Goal: Task Accomplishment & Management: Manage account settings

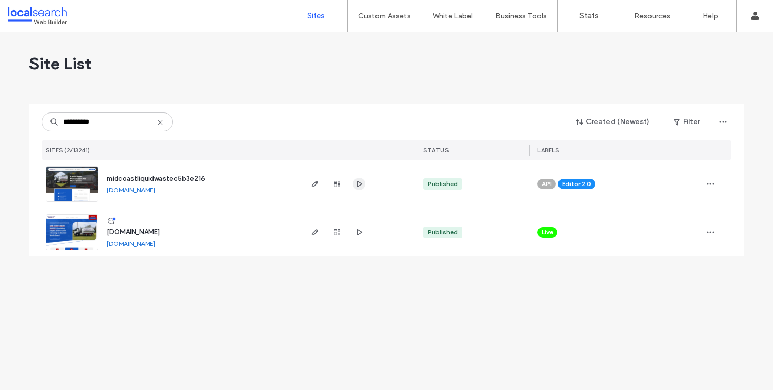
type input "**********"
click at [359, 183] on icon "button" at bounding box center [359, 184] width 8 height 8
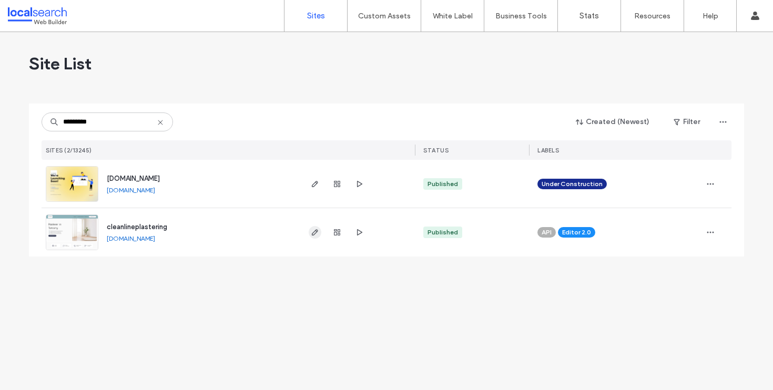
type input "*********"
click at [314, 233] on icon "button" at bounding box center [315, 232] width 8 height 8
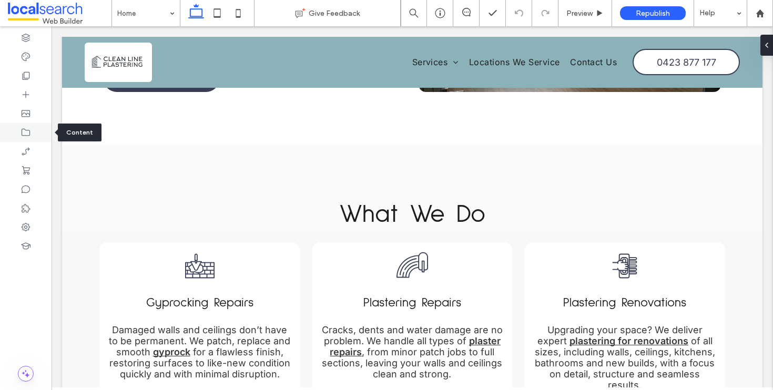
click at [26, 139] on div at bounding box center [26, 132] width 52 height 19
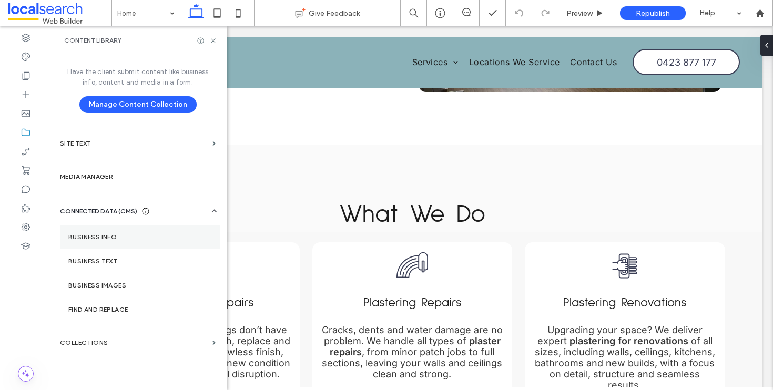
click at [108, 236] on label "Business Info" at bounding box center [139, 236] width 143 height 7
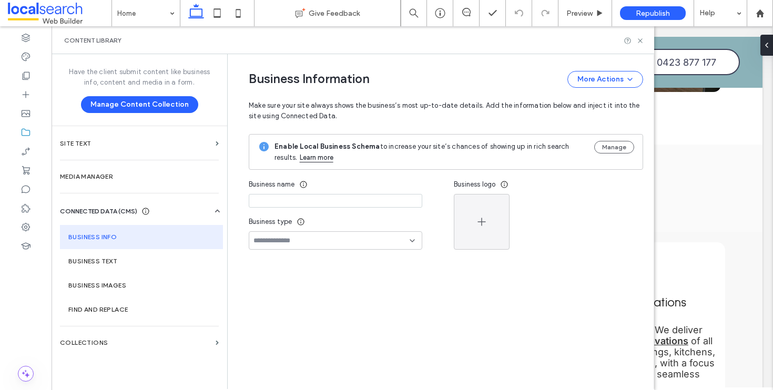
type input "**********"
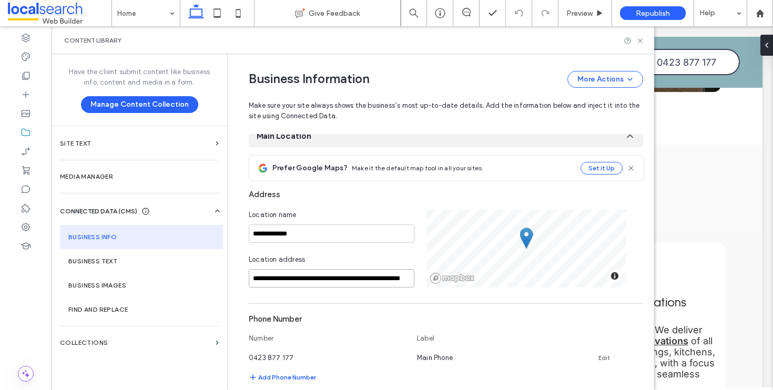
scroll to position [0, 22]
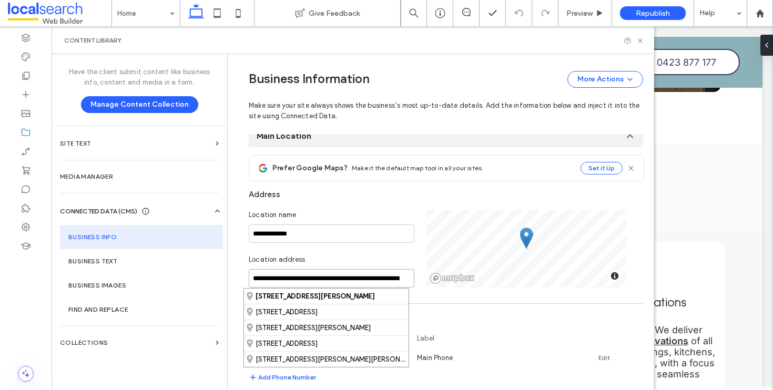
click at [572, 279] on div "**********" at bounding box center [446, 249] width 394 height 78
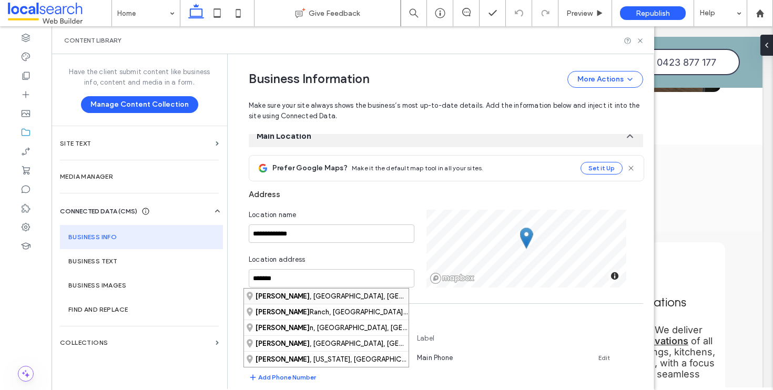
click at [327, 295] on div "Forster , New South Wales, Australia" at bounding box center [326, 296] width 164 height 15
type input "**********"
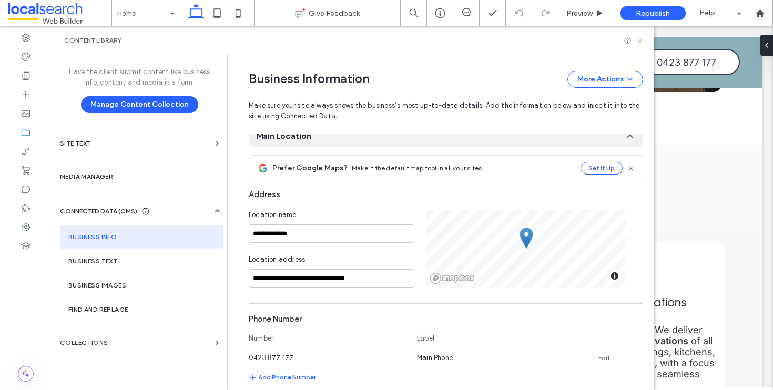
click at [640, 41] on icon at bounding box center [640, 41] width 8 height 8
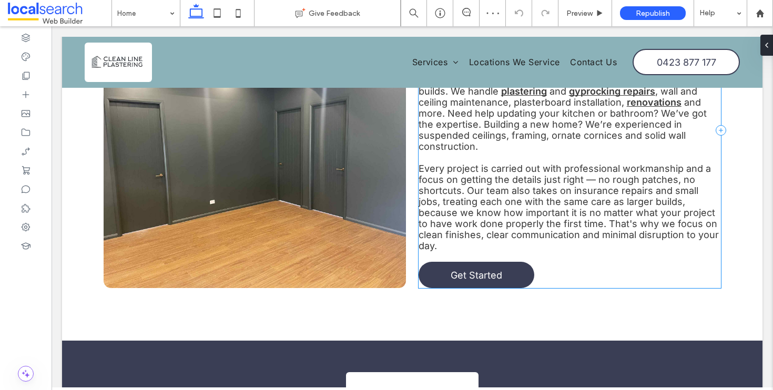
scroll to position [2395, 0]
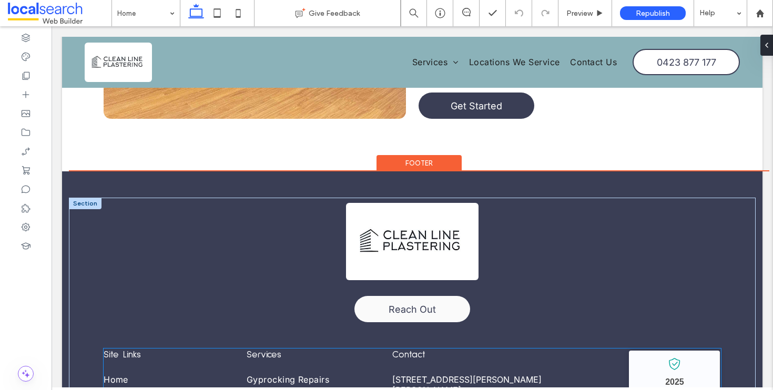
click at [425, 374] on link "5 Porter Close, Forster - Tuncurry NSW 2428" at bounding box center [466, 384] width 149 height 21
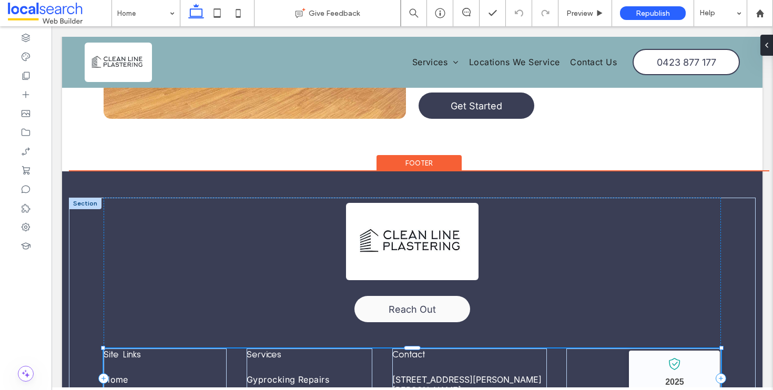
click at [425, 374] on link "5 Porter Close, Forster - Tuncurry NSW 2428" at bounding box center [466, 384] width 149 height 21
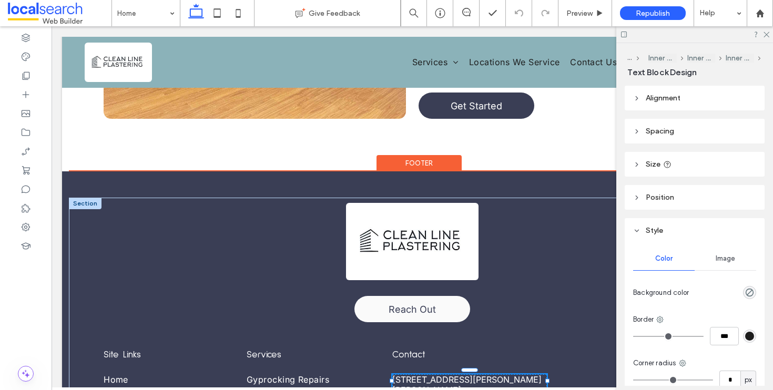
type input "*****"
type input "**"
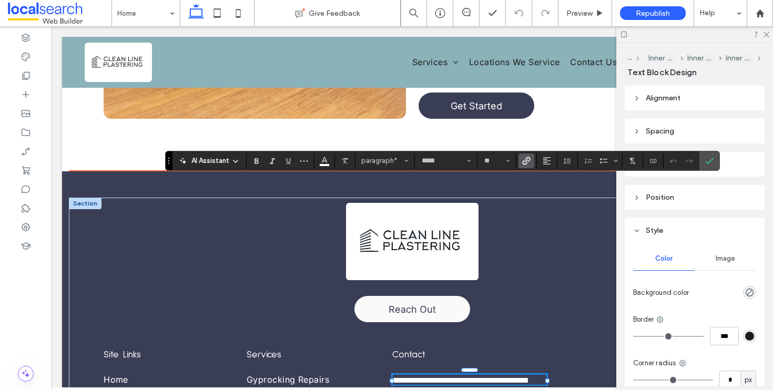
click at [449, 376] on link "**********" at bounding box center [460, 380] width 137 height 8
drag, startPoint x: 450, startPoint y: 186, endPoint x: 388, endPoint y: 184, distance: 61.5
click at [392, 376] on link "**********" at bounding box center [460, 380] width 137 height 8
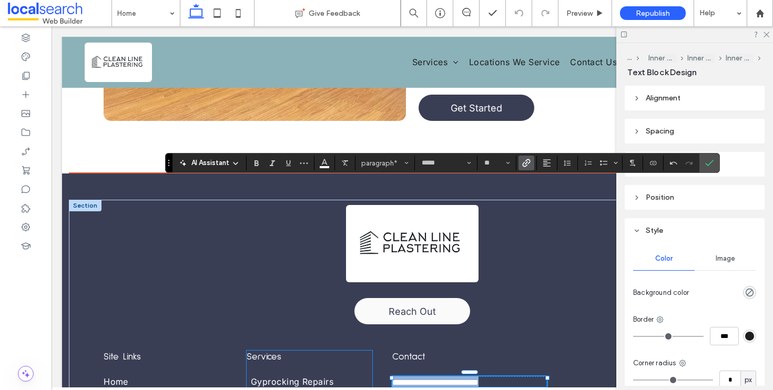
drag, startPoint x: 518, startPoint y: 184, endPoint x: 341, endPoint y: 182, distance: 177.1
copy link "**********"
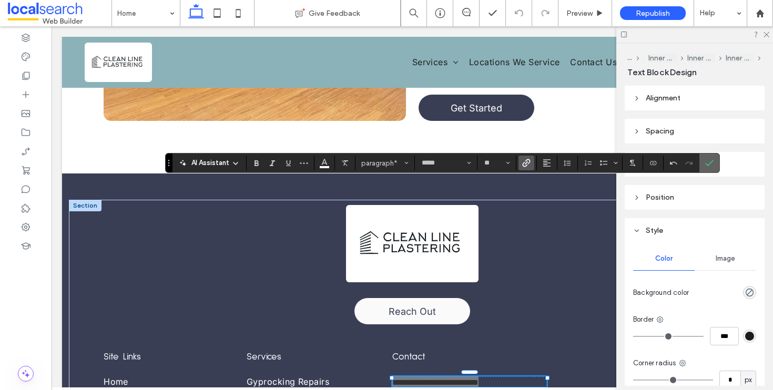
click at [701, 160] on section at bounding box center [709, 162] width 20 height 19
click at [705, 161] on icon "Confirm" at bounding box center [709, 163] width 8 height 8
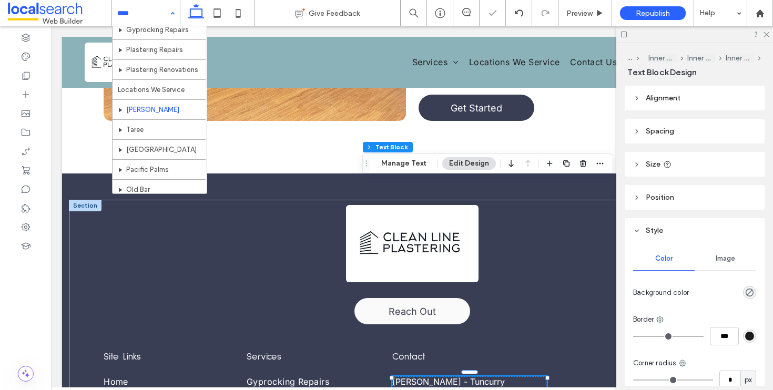
scroll to position [77, 0]
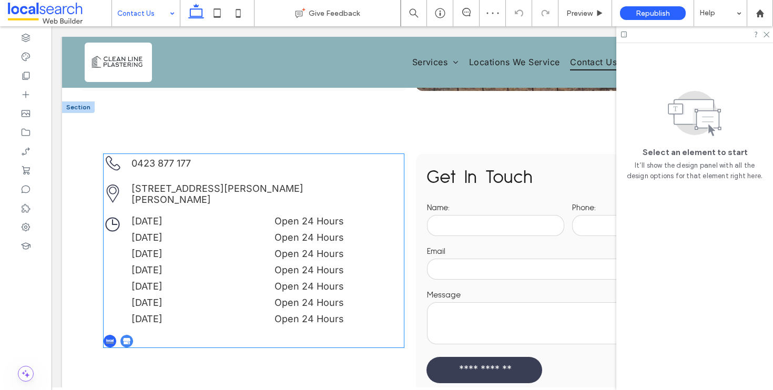
scroll to position [187, 0]
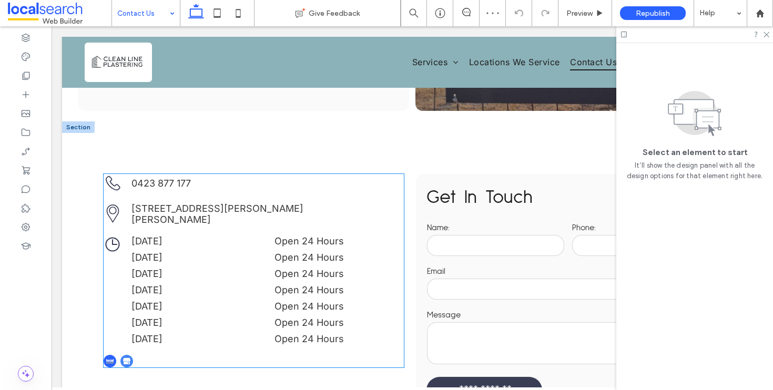
click at [256, 203] on link "5 Porter Close, Forster - Tuncurry NSW 2428" at bounding box center [217, 214] width 172 height 22
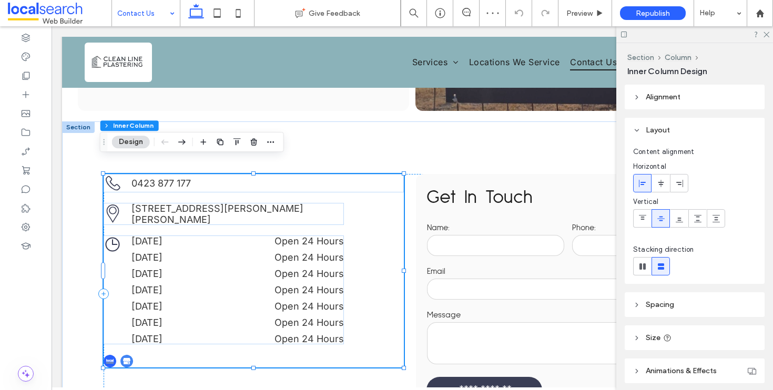
click at [256, 203] on link "5 Porter Close, Forster - Tuncurry NSW 2428" at bounding box center [217, 214] width 172 height 22
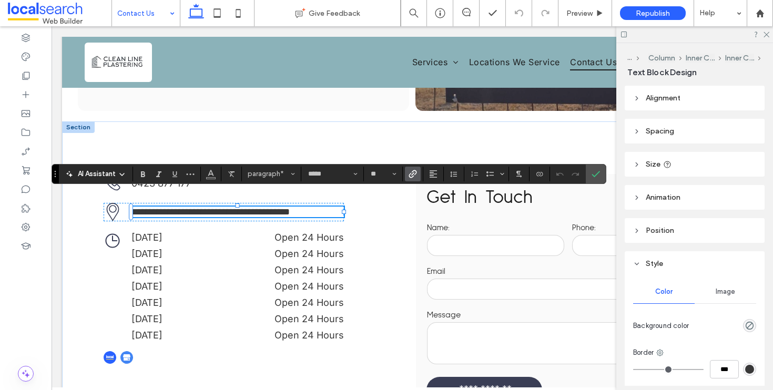
click at [197, 207] on link "**********" at bounding box center [210, 211] width 158 height 9
drag, startPoint x: 197, startPoint y: 198, endPoint x: 123, endPoint y: 194, distance: 73.6
click at [123, 203] on div "**********" at bounding box center [224, 212] width 240 height 18
drag, startPoint x: 600, startPoint y: 172, endPoint x: 547, endPoint y: 146, distance: 58.5
click at [600, 172] on label "Confirm" at bounding box center [596, 173] width 16 height 19
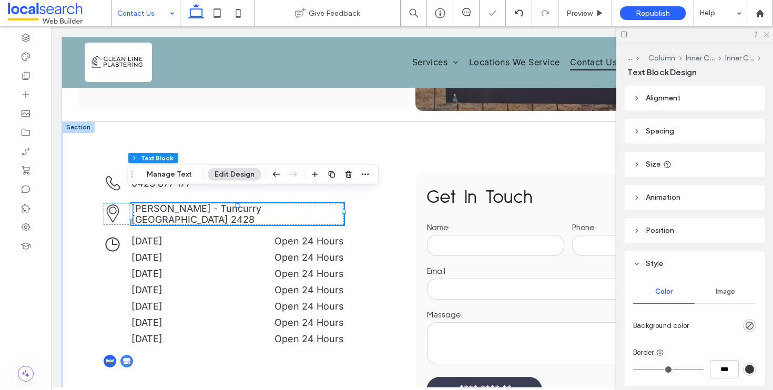
click at [767, 33] on use at bounding box center [766, 35] width 6 height 6
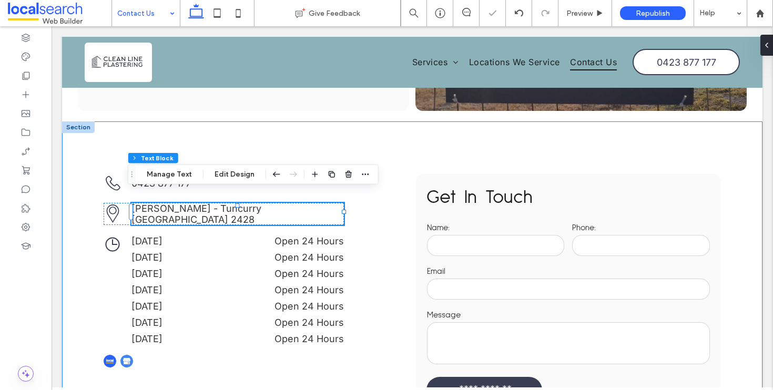
scroll to position [410, 0]
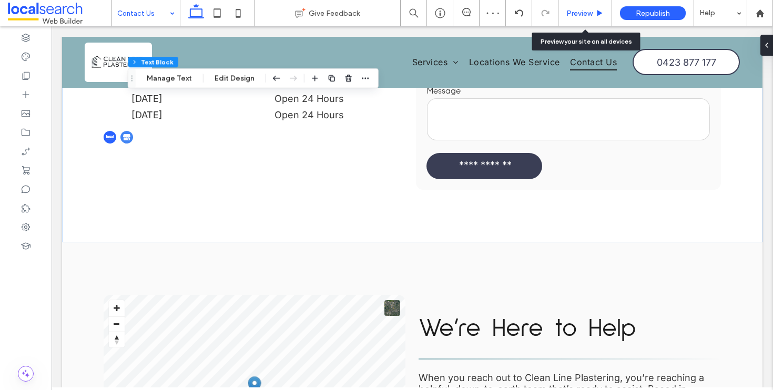
click at [595, 3] on div "Preview" at bounding box center [585, 13] width 54 height 26
click at [591, 11] on span "Preview" at bounding box center [579, 13] width 26 height 9
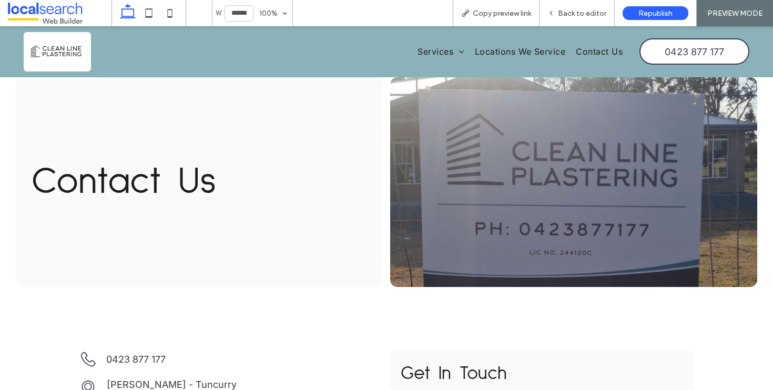
click at [61, 55] on img at bounding box center [57, 51] width 67 height 39
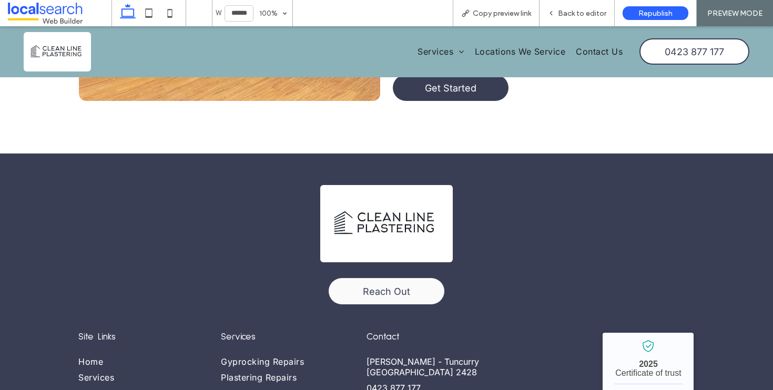
scroll to position [2375, 0]
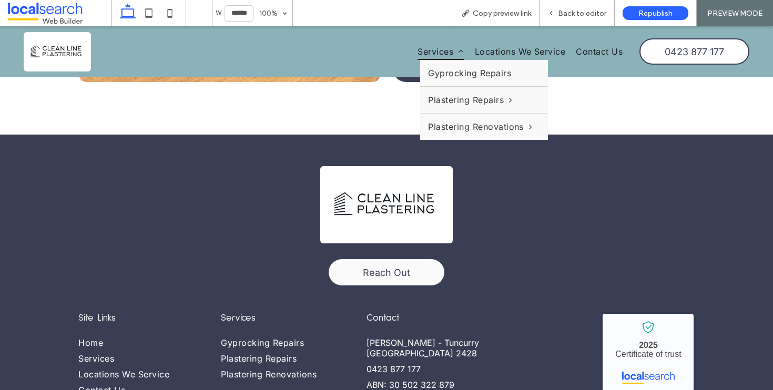
click at [426, 49] on span "Services" at bounding box center [440, 52] width 46 height 16
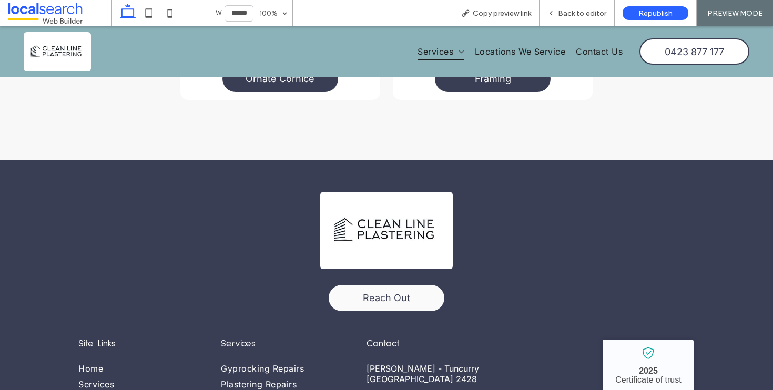
scroll to position [1645, 0]
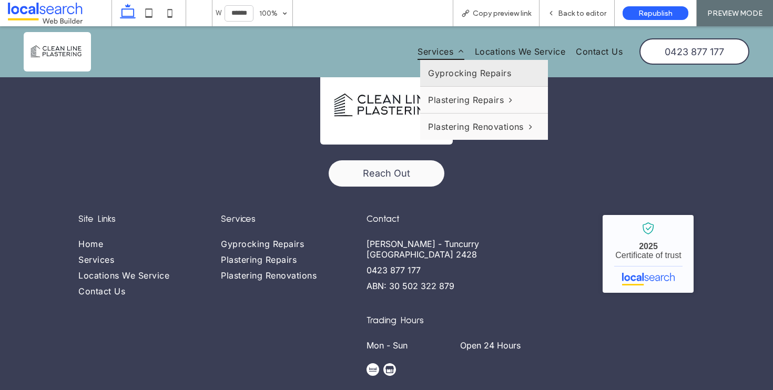
click at [441, 77] on span "Gyprocking Repairs" at bounding box center [469, 73] width 83 height 11
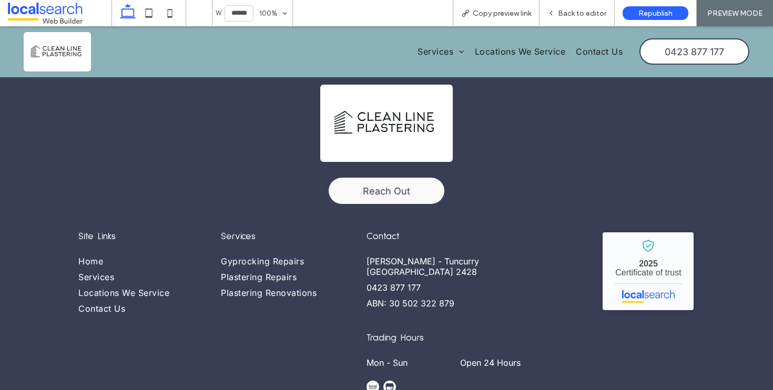
scroll to position [1602, 0]
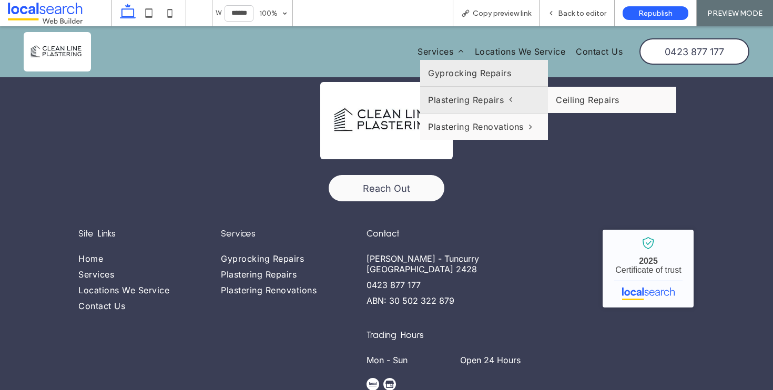
click at [461, 95] on span "Plastering Repairs" at bounding box center [470, 100] width 84 height 11
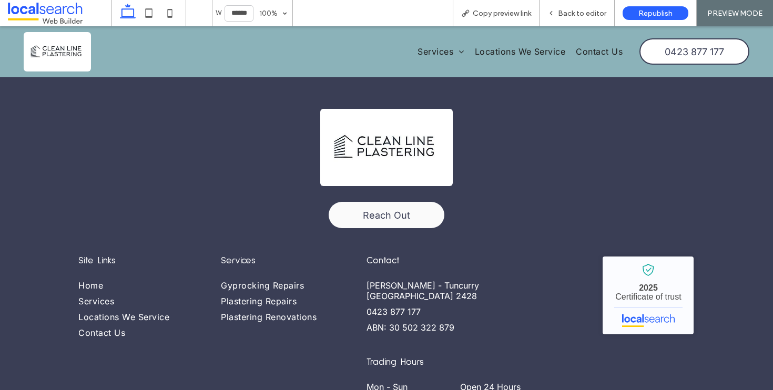
scroll to position [1909, 0]
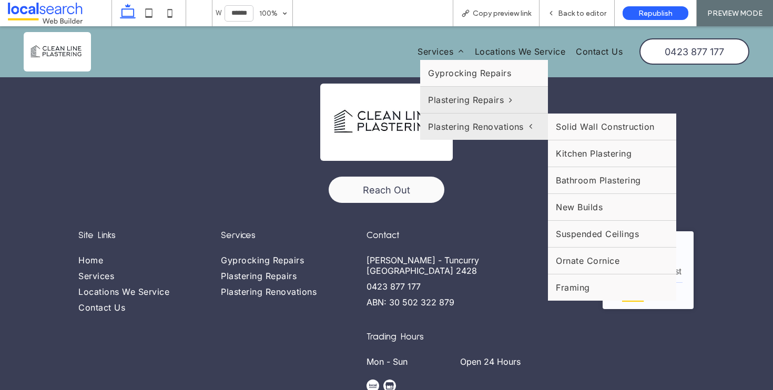
click at [438, 130] on span "Plastering Renovations" at bounding box center [480, 126] width 104 height 11
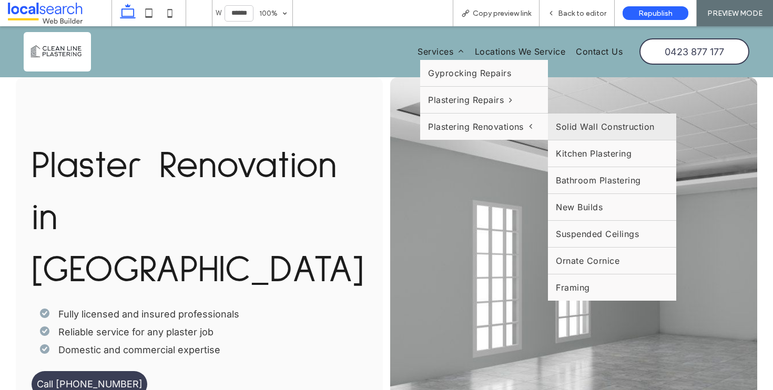
click at [569, 123] on link "Solid Wall Construction" at bounding box center [612, 127] width 128 height 26
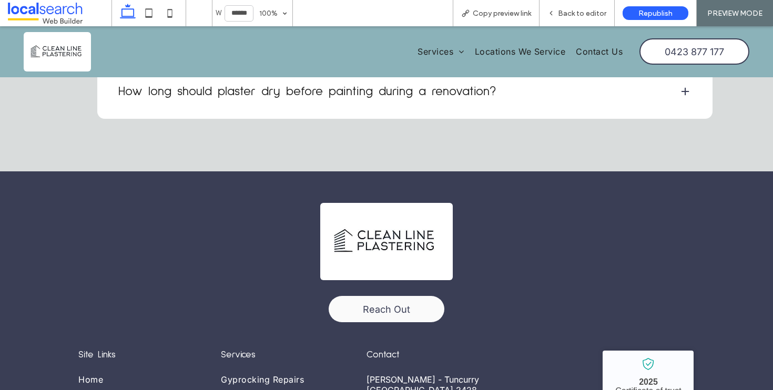
scroll to position [4019, 0]
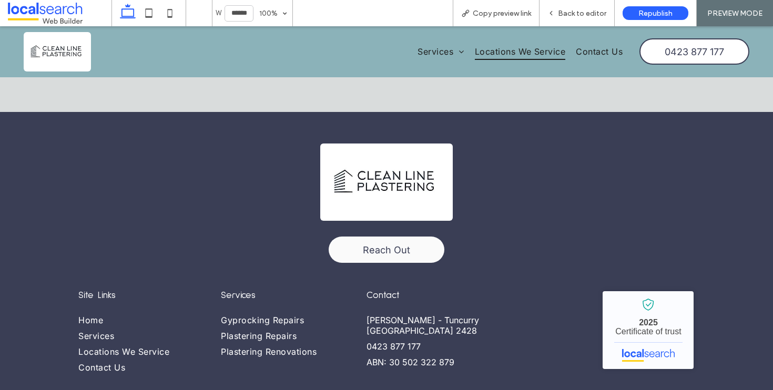
click at [537, 52] on span "Locations We Service" at bounding box center [520, 52] width 91 height 16
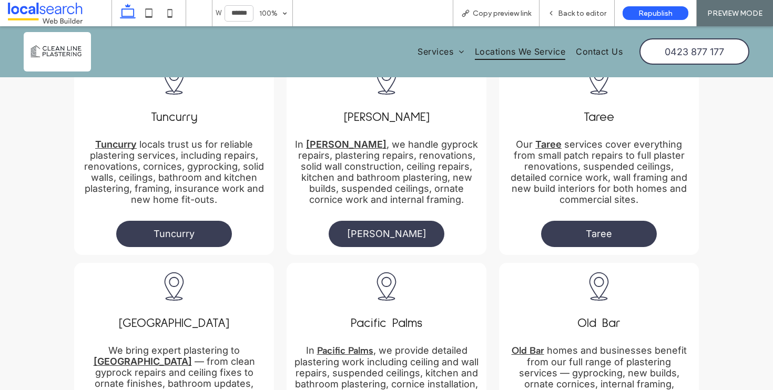
scroll to position [571, 0]
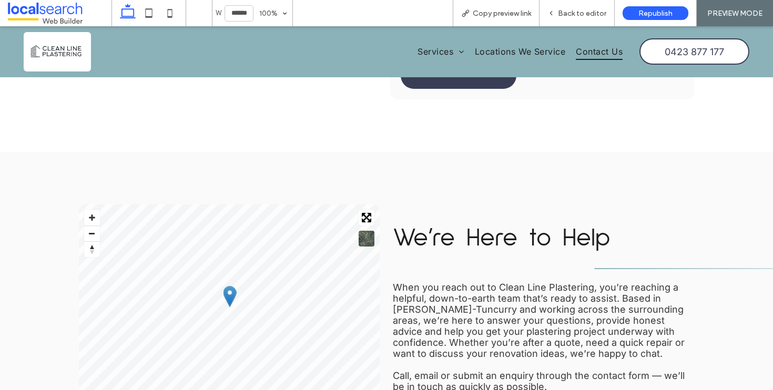
scroll to position [574, 0]
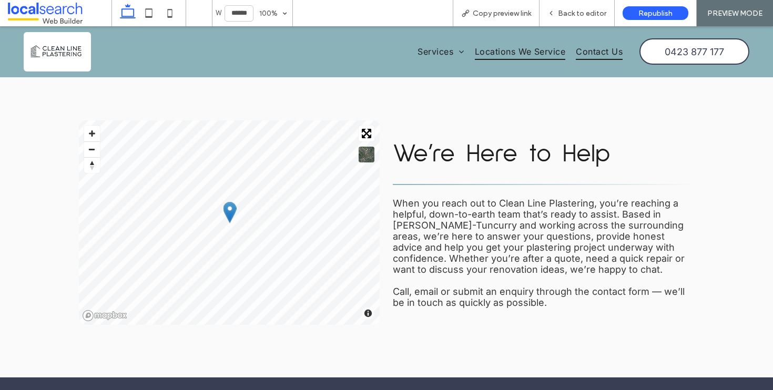
click at [507, 52] on span "Locations We Service" at bounding box center [520, 52] width 91 height 16
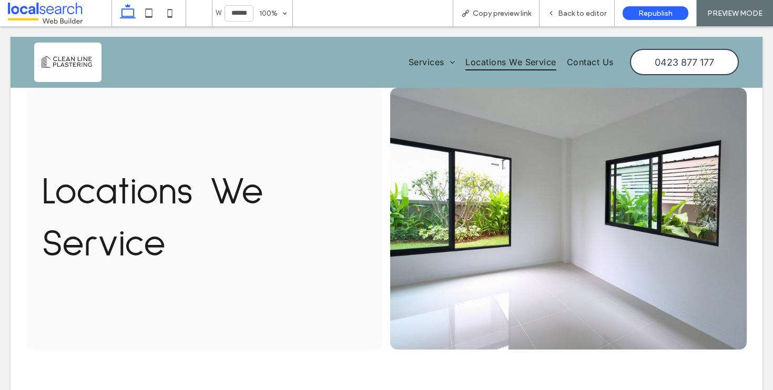
scroll to position [0, 0]
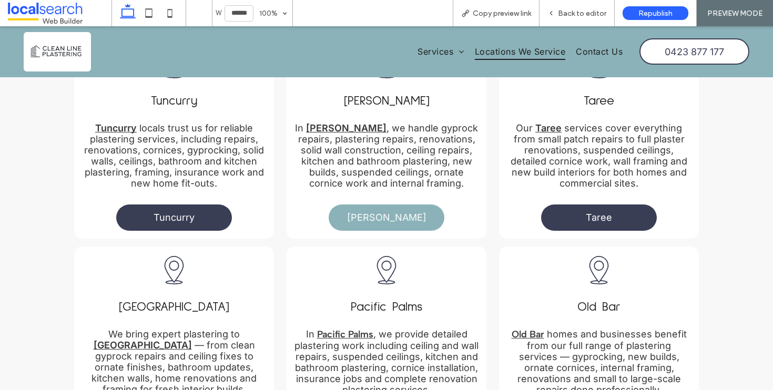
click at [397, 204] on link "[PERSON_NAME]" at bounding box center [386, 217] width 116 height 26
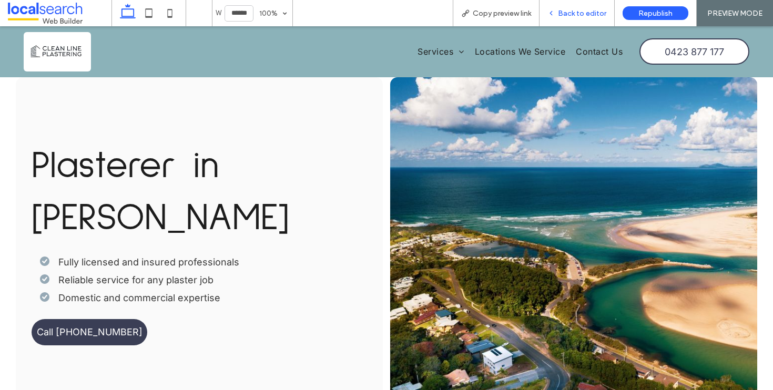
click at [571, 11] on span "Back to editor" at bounding box center [582, 13] width 48 height 9
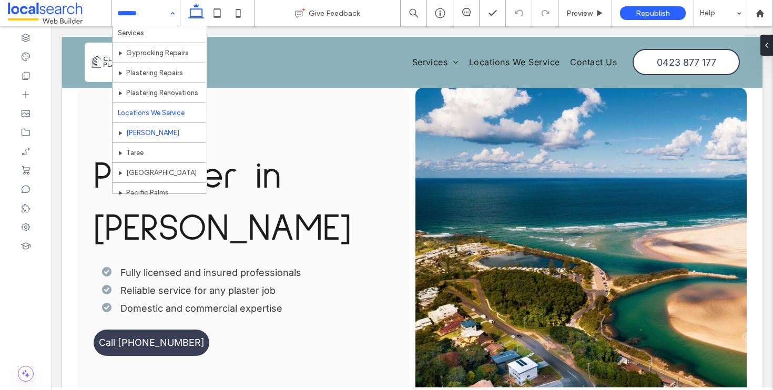
scroll to position [77, 0]
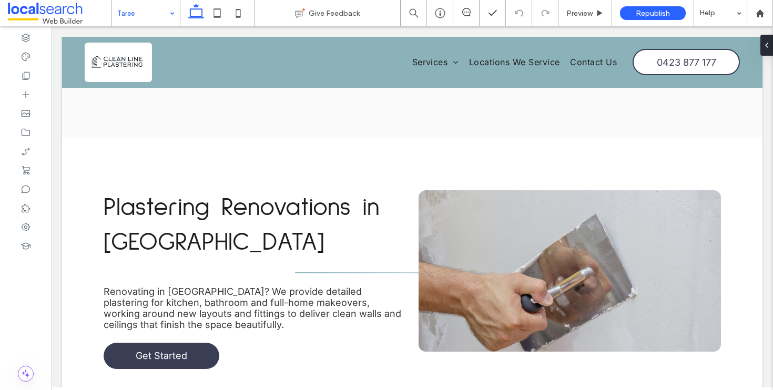
scroll to position [2045, 0]
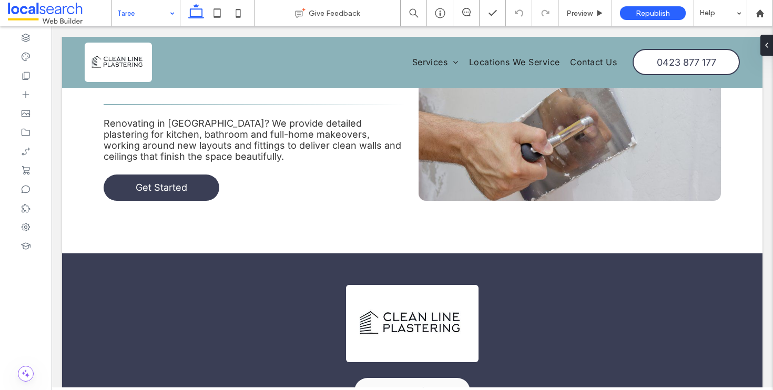
click at [175, 17] on div "Taree" at bounding box center [146, 13] width 68 height 26
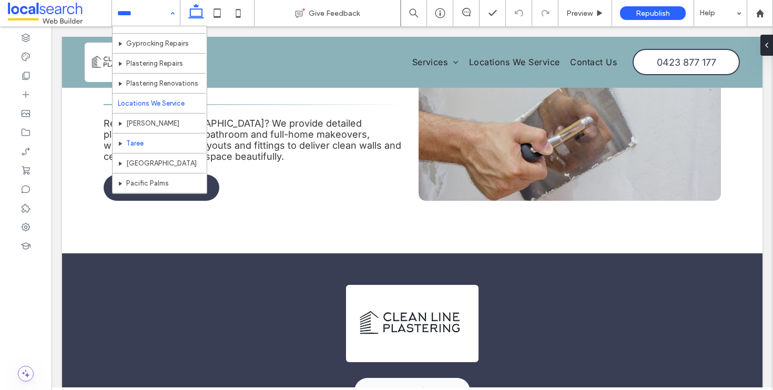
scroll to position [77, 0]
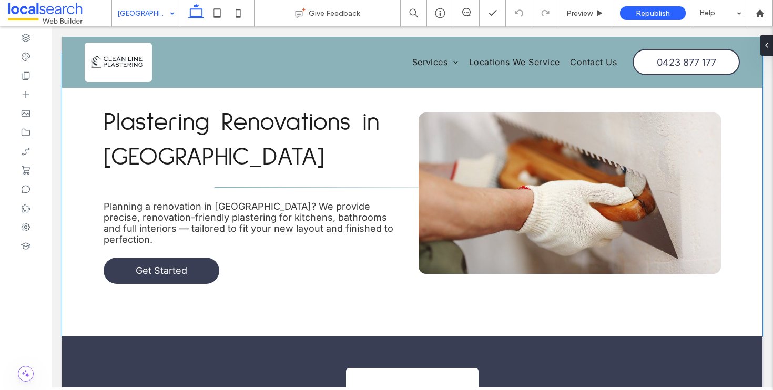
scroll to position [2104, 0]
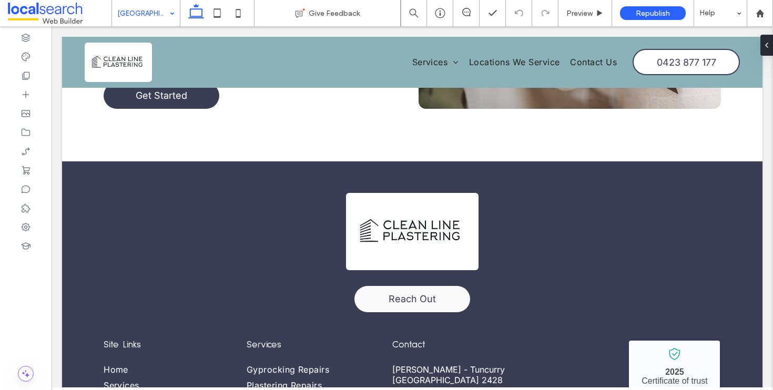
click at [148, 13] on input at bounding box center [143, 13] width 52 height 26
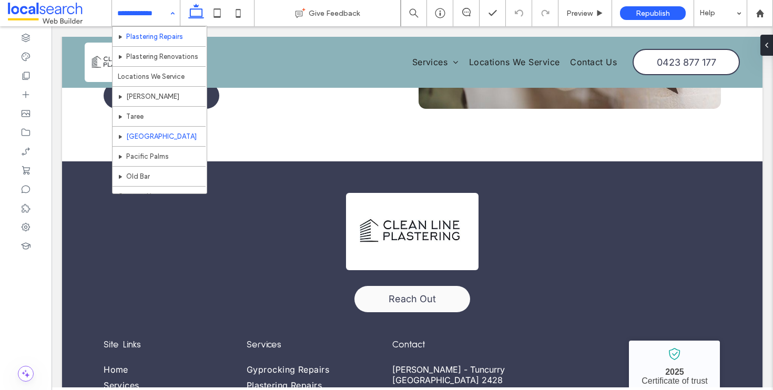
scroll to position [77, 0]
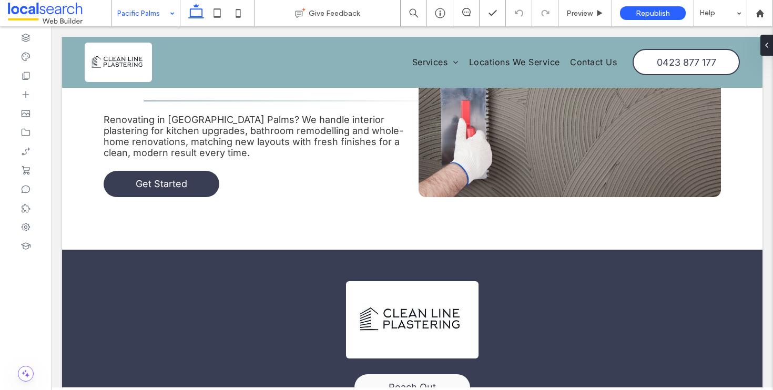
scroll to position [2104, 0]
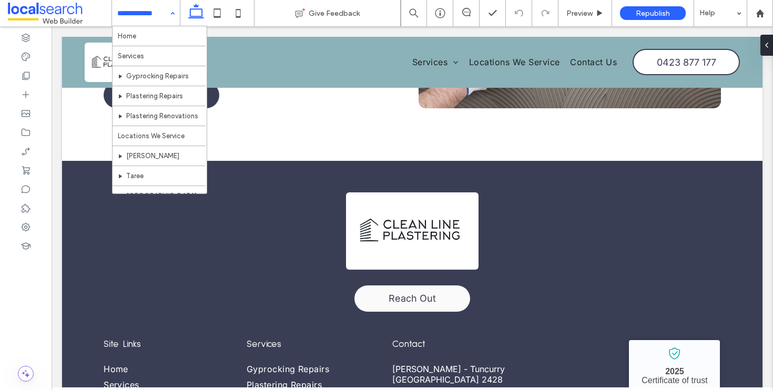
click at [154, 15] on input at bounding box center [143, 13] width 52 height 26
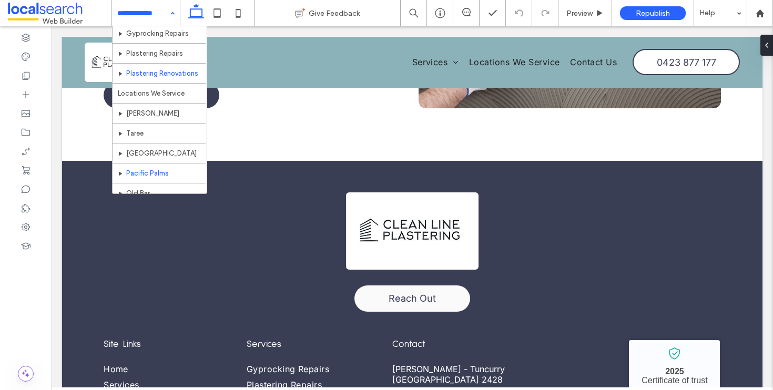
scroll to position [77, 0]
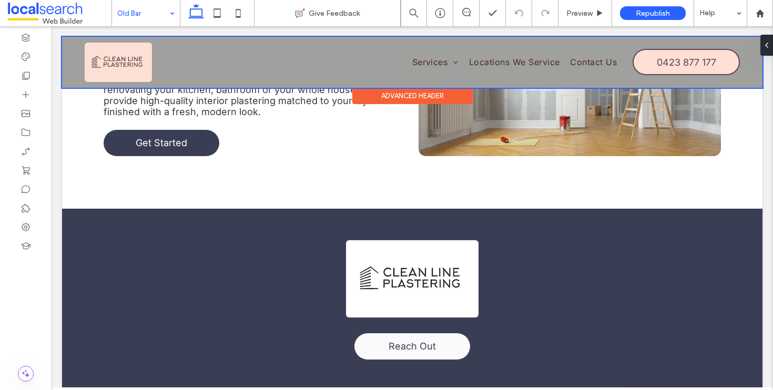
scroll to position [2093, 0]
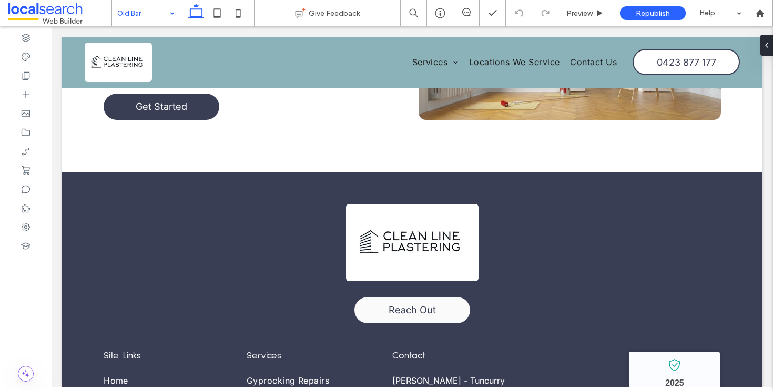
click at [128, 3] on input at bounding box center [143, 13] width 52 height 26
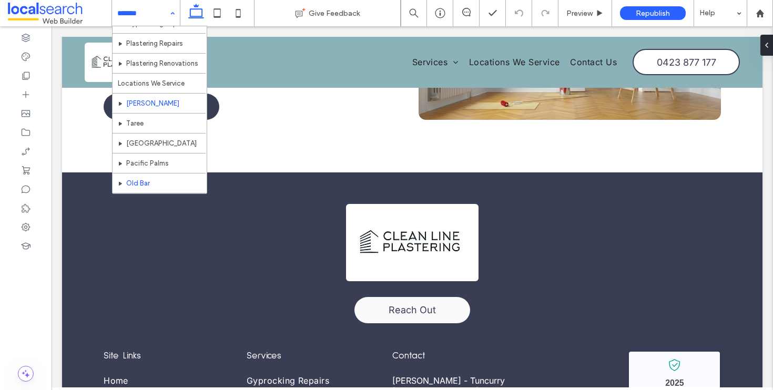
scroll to position [77, 0]
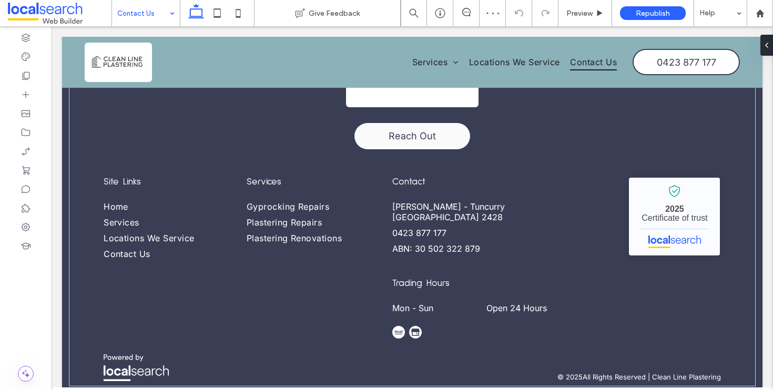
scroll to position [956, 0]
